Goal: Check status: Check status

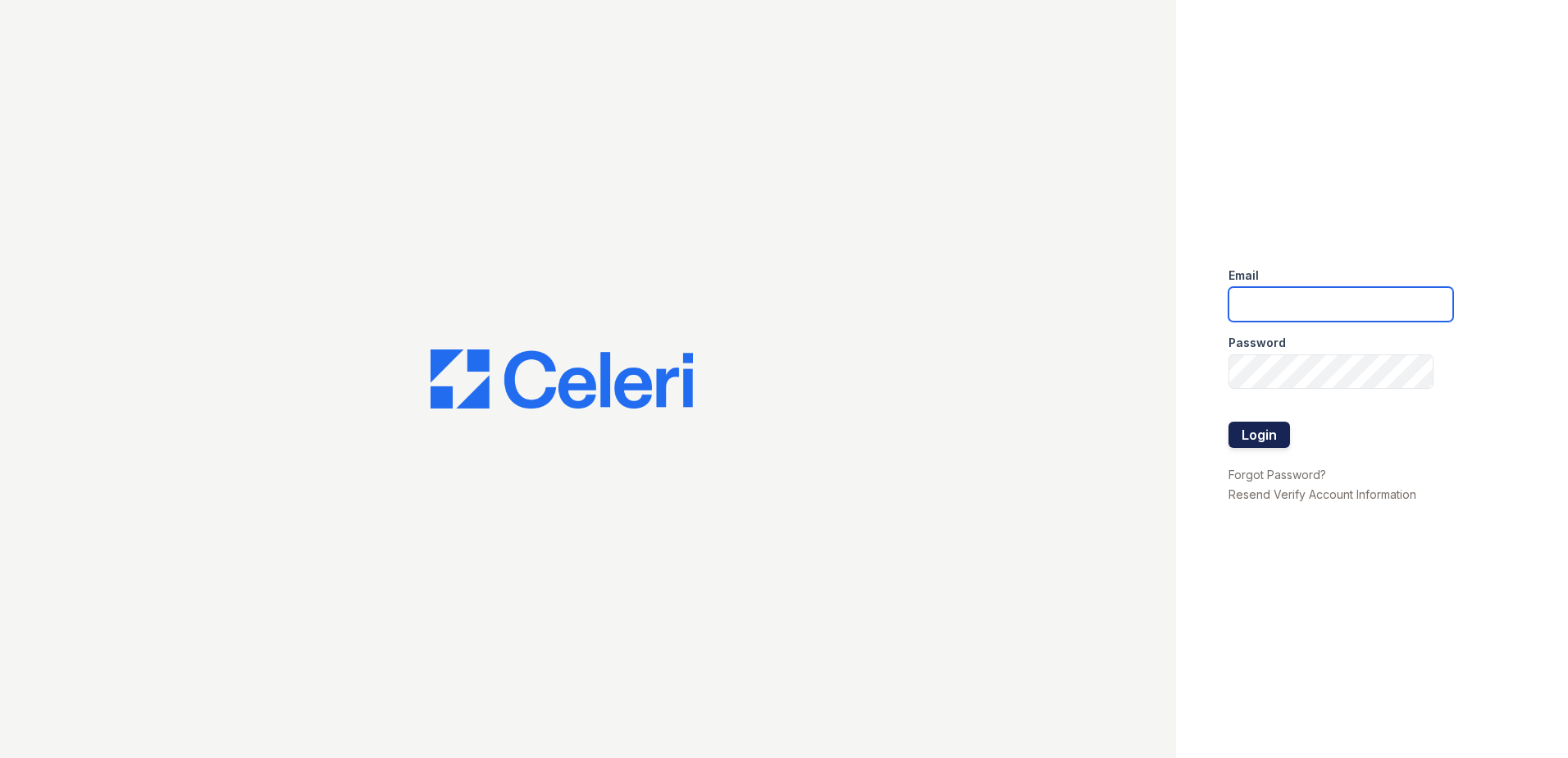
type input "[EMAIL_ADDRESS][DOMAIN_NAME]"
click at [1257, 438] on button "Login" at bounding box center [1259, 434] width 61 height 26
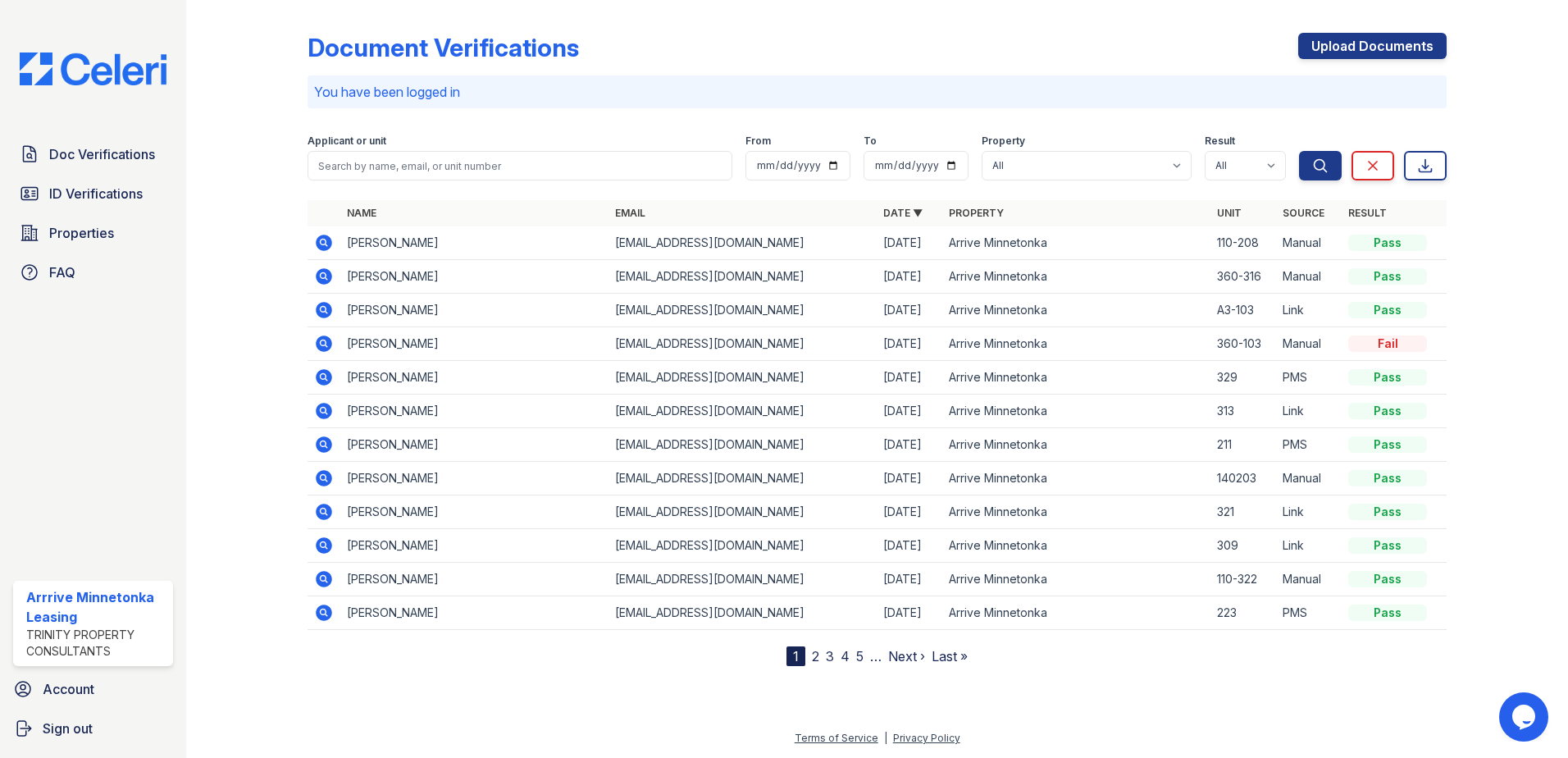
click at [271, 93] on div at bounding box center [260, 336] width 95 height 660
click at [97, 198] on span "ID Verifications" at bounding box center [96, 194] width 94 height 20
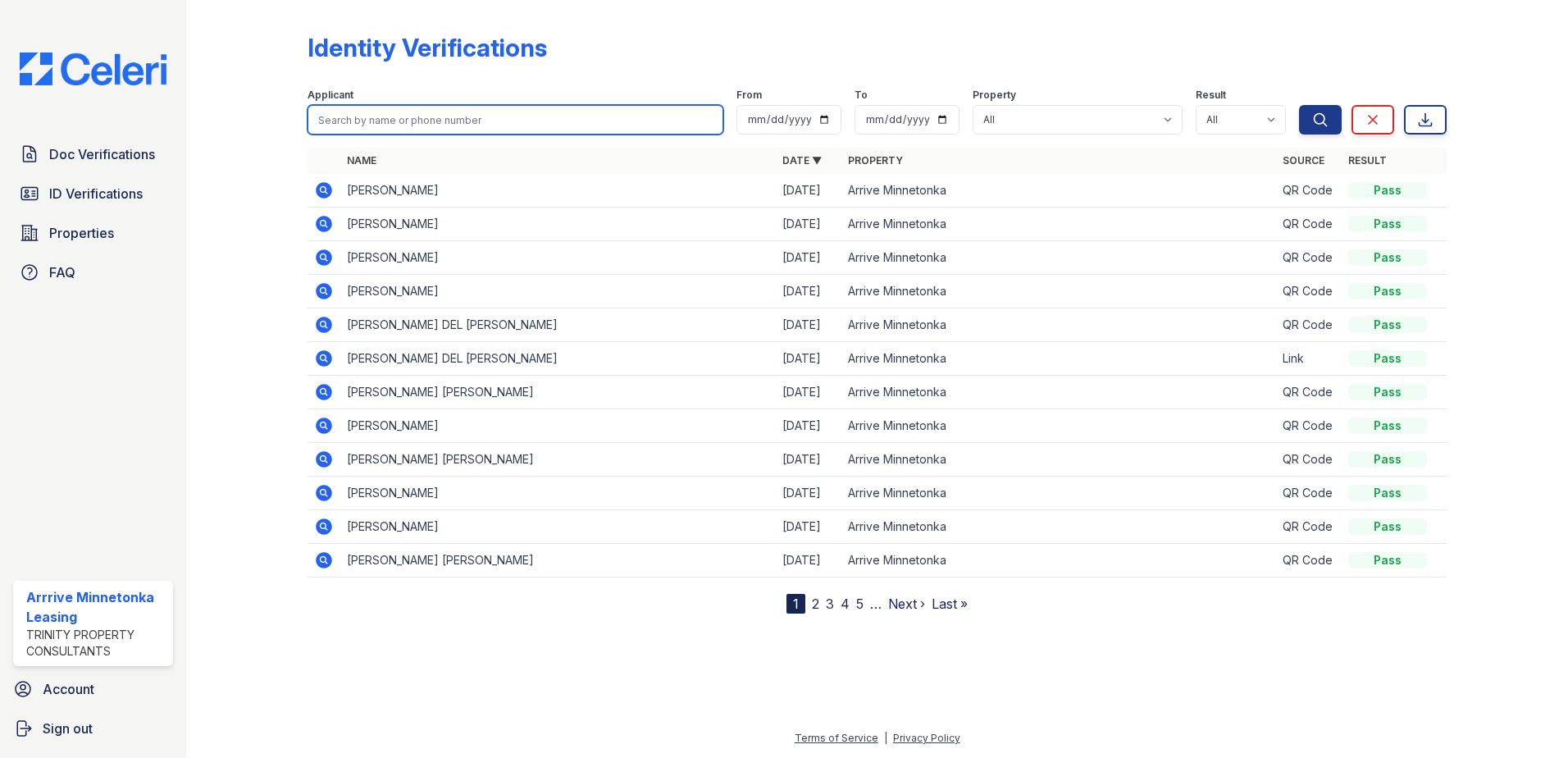
drag, startPoint x: 482, startPoint y: 115, endPoint x: 474, endPoint y: 94, distance: 22.5
click at [476, 105] on input "search" at bounding box center [516, 120] width 416 height 30
type input "[PERSON_NAME]"
click at [1299, 105] on button "Search" at bounding box center [1320, 120] width 42 height 30
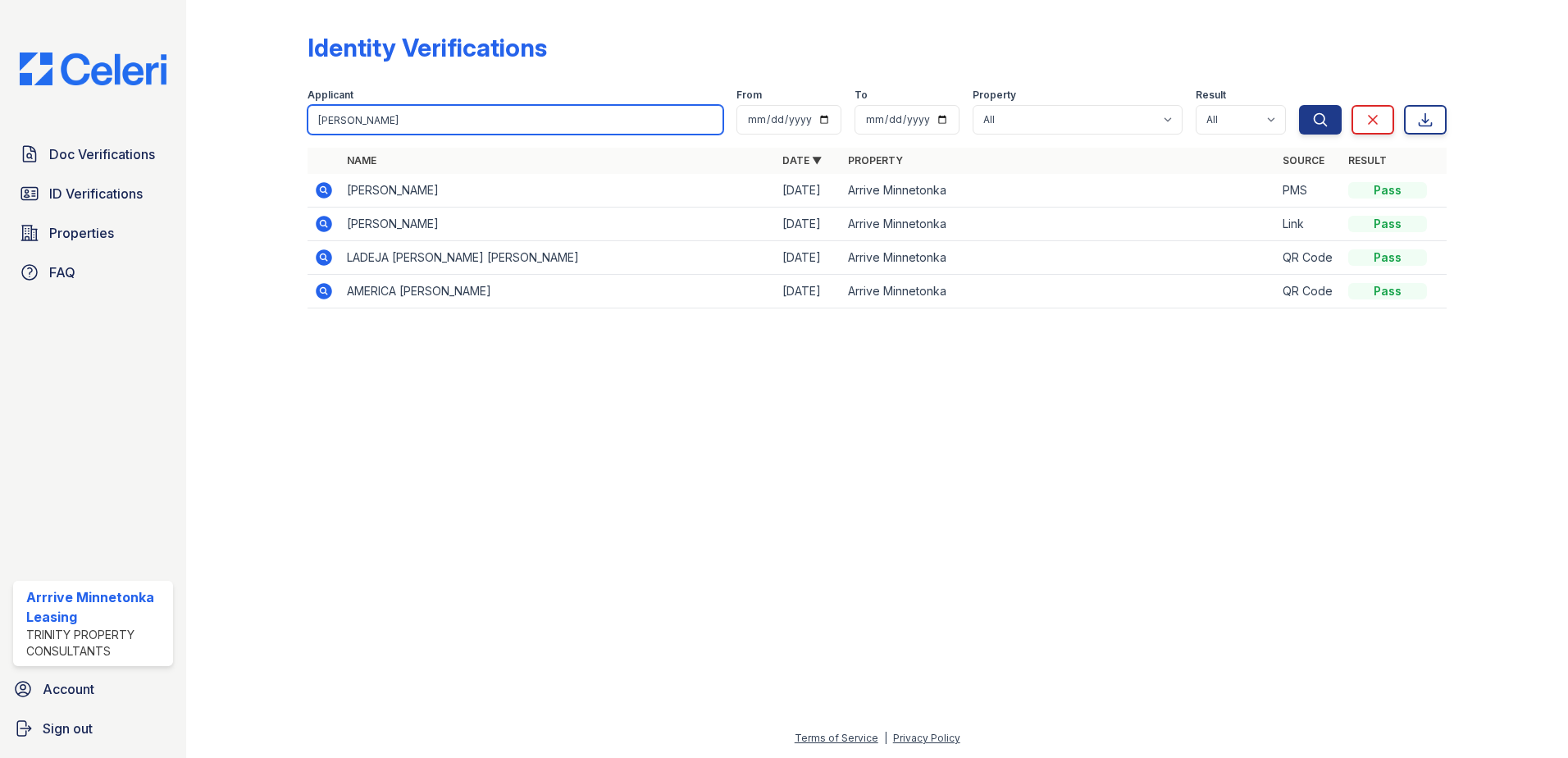
drag, startPoint x: 380, startPoint y: 122, endPoint x: 0, endPoint y: 68, distance: 383.8
click at [0, 94] on html "Doc Verifications ID Verifications Properties FAQ Arrrive Minnetonka Leasing Tr…" at bounding box center [784, 379] width 1568 height 758
type input "[PERSON_NAME]"
click at [1299, 105] on button "Search" at bounding box center [1320, 120] width 42 height 30
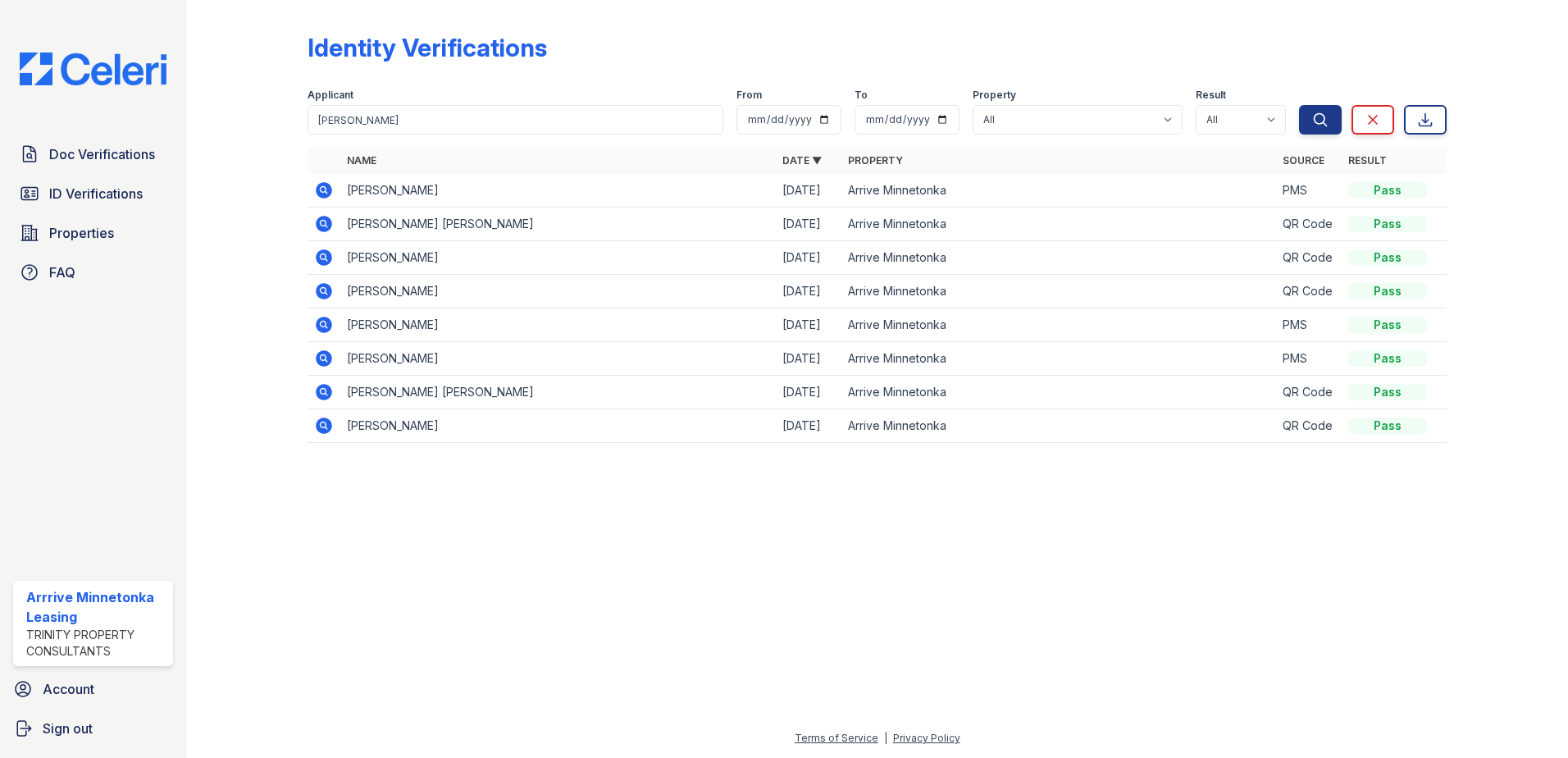
click at [256, 212] on div at bounding box center [260, 232] width 95 height 453
click at [278, 16] on div at bounding box center [260, 232] width 95 height 453
